Goal: Contribute content: Add original content to the website for others to see

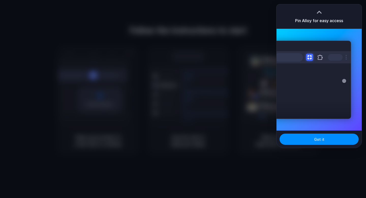
click at [183, 99] on div at bounding box center [183, 99] width 0 height 0
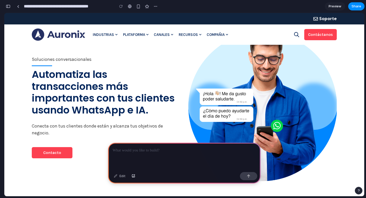
scroll to position [40, 0]
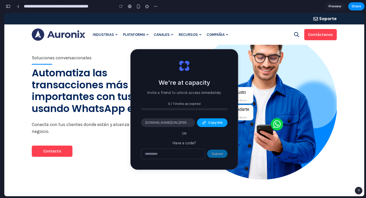
click at [204, 124] on button "Copy link" at bounding box center [212, 122] width 30 height 9
click at [193, 136] on div "We're at capacity Invite a friend to unlock access immediately 0 / 1 invite acc…" at bounding box center [184, 109] width 107 height 119
click at [188, 94] on p "Invite a friend to unlock access immediately" at bounding box center [184, 92] width 74 height 5
click at [208, 89] on div "We're at capacity Invite a friend to unlock access immediately" at bounding box center [184, 86] width 74 height 17
click at [193, 150] on input "text" at bounding box center [172, 154] width 63 height 10
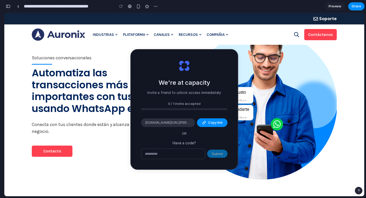
click at [219, 82] on div "We're at capacity Invite a friend to unlock access immediately" at bounding box center [184, 86] width 74 height 17
click at [177, 107] on div "0 / 1 invite accepted" at bounding box center [184, 105] width 86 height 9
click at [239, 46] on img at bounding box center [262, 104] width 149 height 158
click at [332, 5] on span "Preview" at bounding box center [334, 6] width 13 height 5
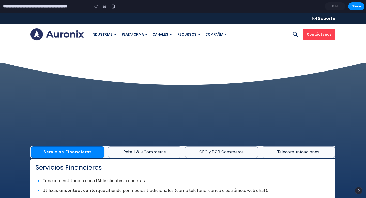
scroll to position [926, 0]
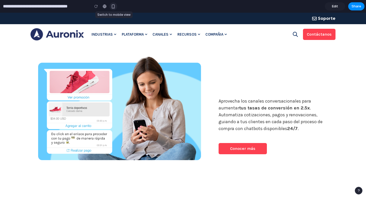
click at [115, 7] on div "button" at bounding box center [113, 6] width 4 height 4
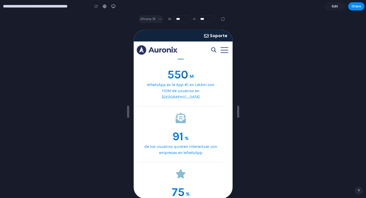
scroll to position [636, 0]
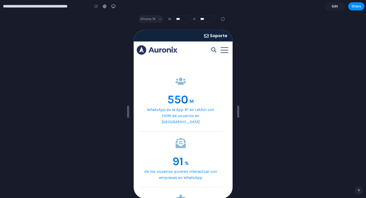
click at [336, 8] on span "Edit" at bounding box center [335, 6] width 6 height 5
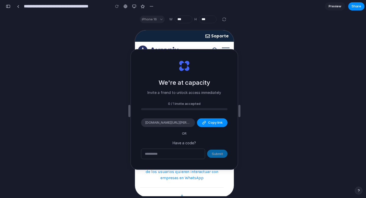
click at [200, 102] on div "0 / 1 invite accepted" at bounding box center [184, 103] width 86 height 5
click at [235, 47] on div "We're at capacity Invite a friend to unlock access immediately 0 / 1 invite acc…" at bounding box center [184, 111] width 360 height 170
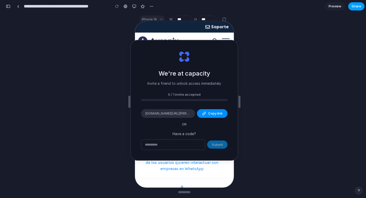
click at [355, 7] on span "Share" at bounding box center [356, 6] width 10 height 5
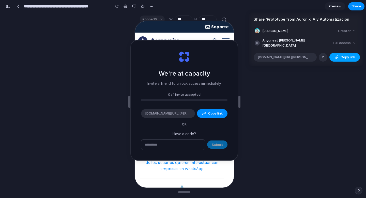
click at [334, 55] on button "Copy link" at bounding box center [344, 57] width 30 height 9
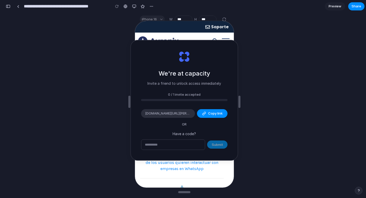
click at [322, 67] on div "Share ' Prototype from Auronix IA y Automatización ' Facundo Orlando Creator An…" at bounding box center [183, 99] width 366 height 198
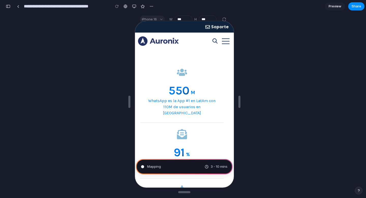
click at [249, 52] on div "Mapping 3 - 10 mins" at bounding box center [184, 102] width 360 height 170
click at [186, 165] on span "Mapping the product journey .." at bounding box center [171, 166] width 48 height 5
click at [185, 166] on span "Mapping the product journey" at bounding box center [170, 166] width 46 height 5
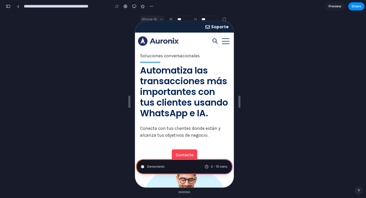
scroll to position [23, 0]
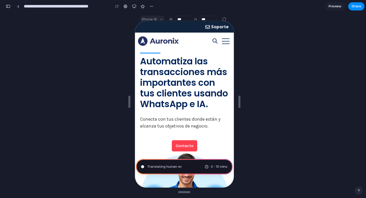
click at [172, 166] on span "Translating human wi" at bounding box center [164, 166] width 34 height 5
type input "**********"
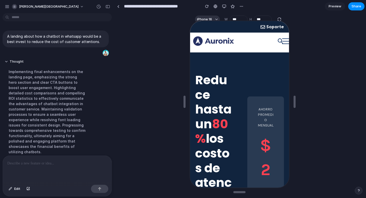
scroll to position [72, 0]
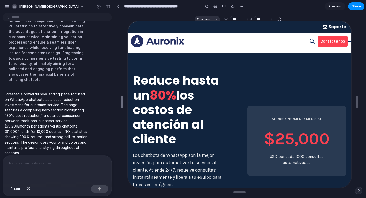
type input "***"
drag, startPoint x: 183, startPoint y: 103, endPoint x: 119, endPoint y: 105, distance: 64.0
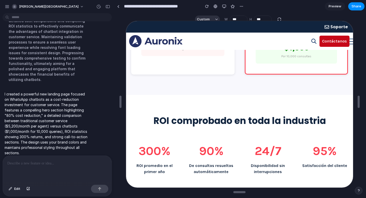
scroll to position [56, 0]
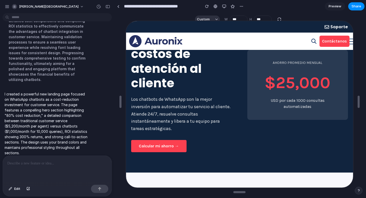
click at [340, 1] on section "**********" at bounding box center [239, 6] width 250 height 13
click at [329, 8] on span "Preview" at bounding box center [334, 6] width 13 height 5
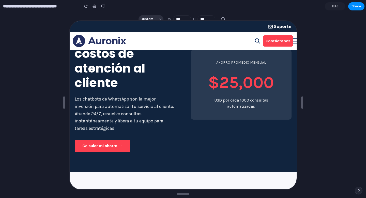
click at [336, 7] on span "Edit" at bounding box center [335, 6] width 6 height 5
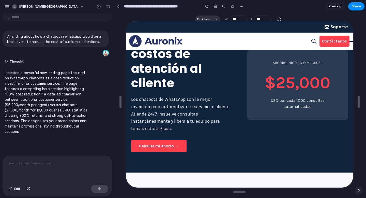
click at [336, 5] on span "Preview" at bounding box center [334, 6] width 13 height 5
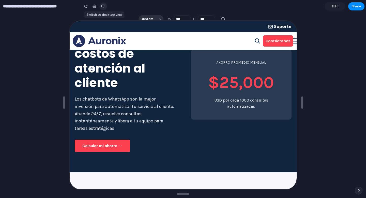
click at [104, 7] on div "button" at bounding box center [103, 6] width 4 height 4
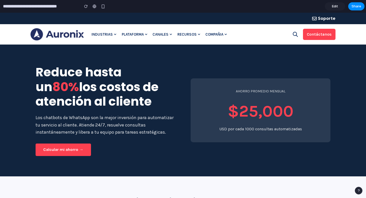
scroll to position [5, 0]
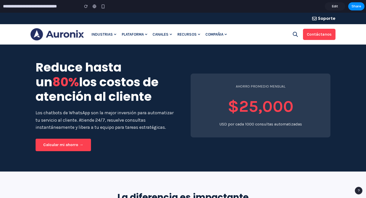
click at [282, 125] on div "USD por cada 1000 consultas automatizadas" at bounding box center [260, 124] width 119 height 6
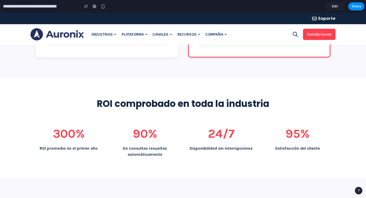
scroll to position [350, 0]
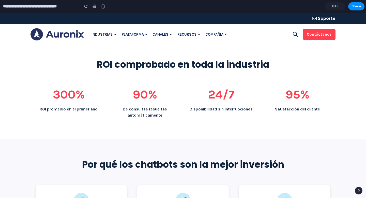
click at [270, 67] on h2 "ROI comprobado en toda la industria" at bounding box center [183, 64] width 295 height 11
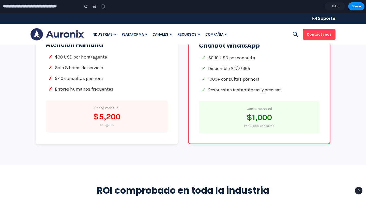
scroll to position [237, 0]
